Goal: Task Accomplishment & Management: Manage account settings

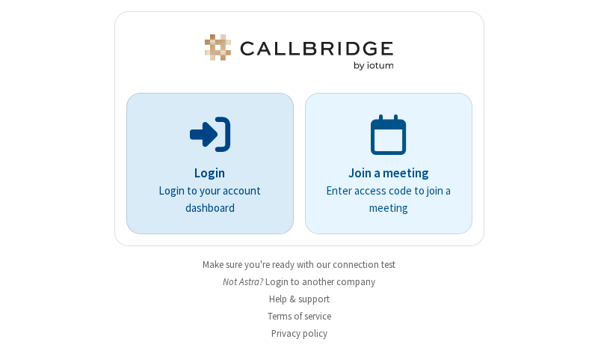
click at [204, 173] on p "Login" at bounding box center [210, 173] width 126 height 19
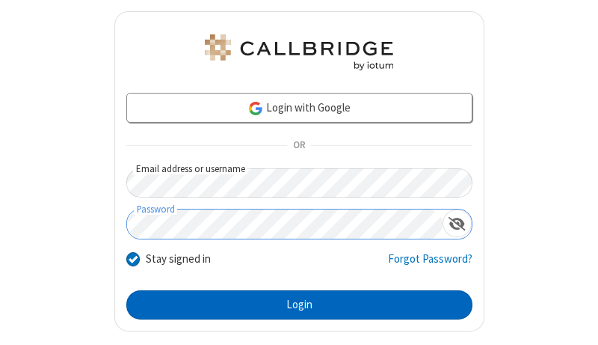
click at [293, 304] on button "Login" at bounding box center [299, 305] width 346 height 30
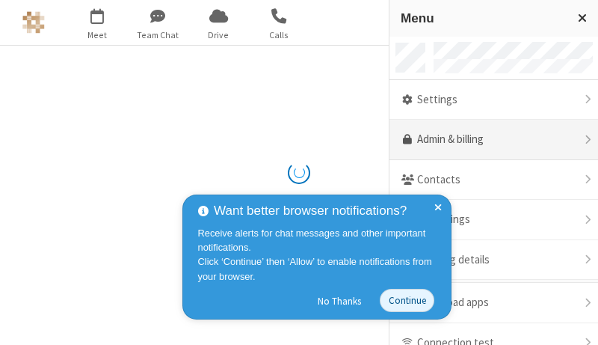
click at [489, 140] on link "Admin & billing" at bounding box center [494, 140] width 209 height 40
